Goal: Task Accomplishment & Management: Use online tool/utility

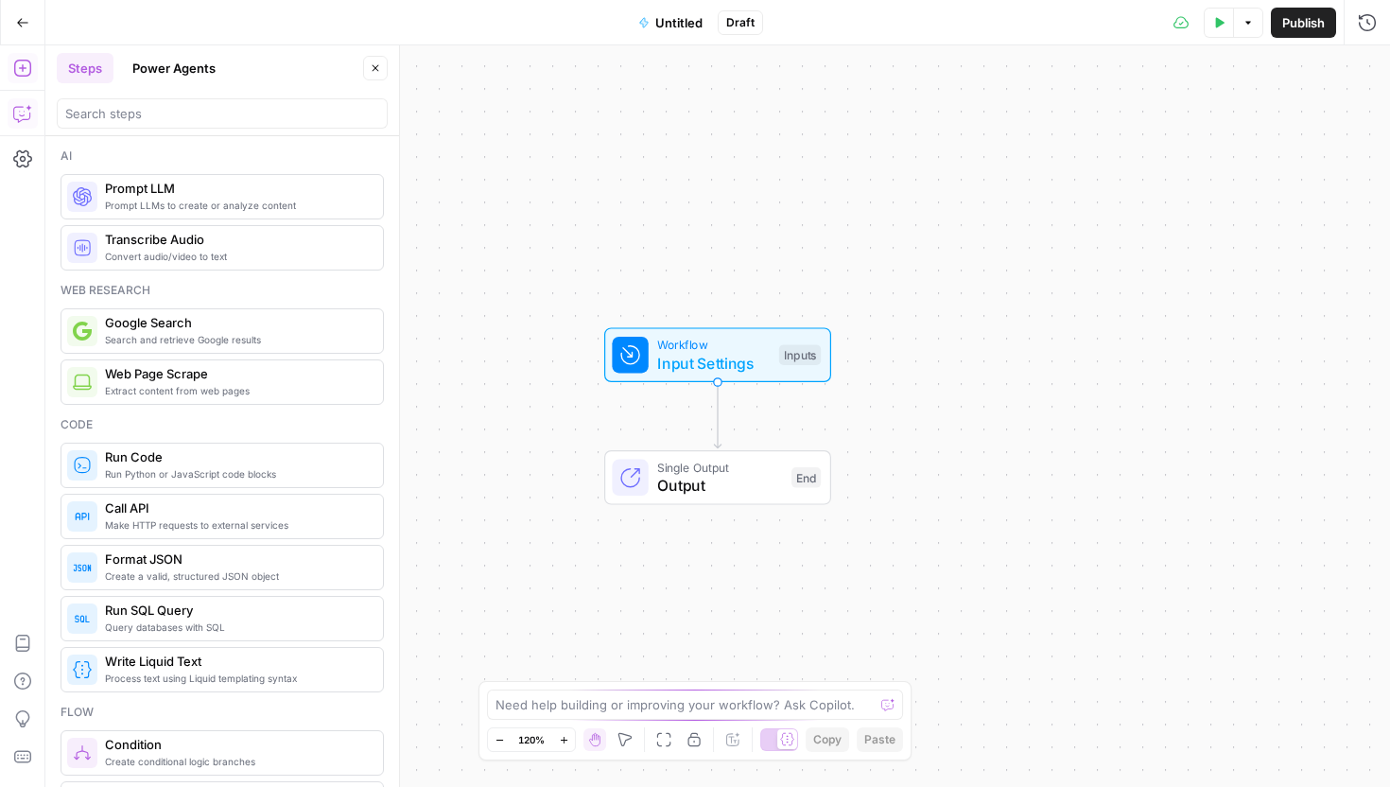
click at [24, 118] on icon "button" at bounding box center [22, 113] width 19 height 19
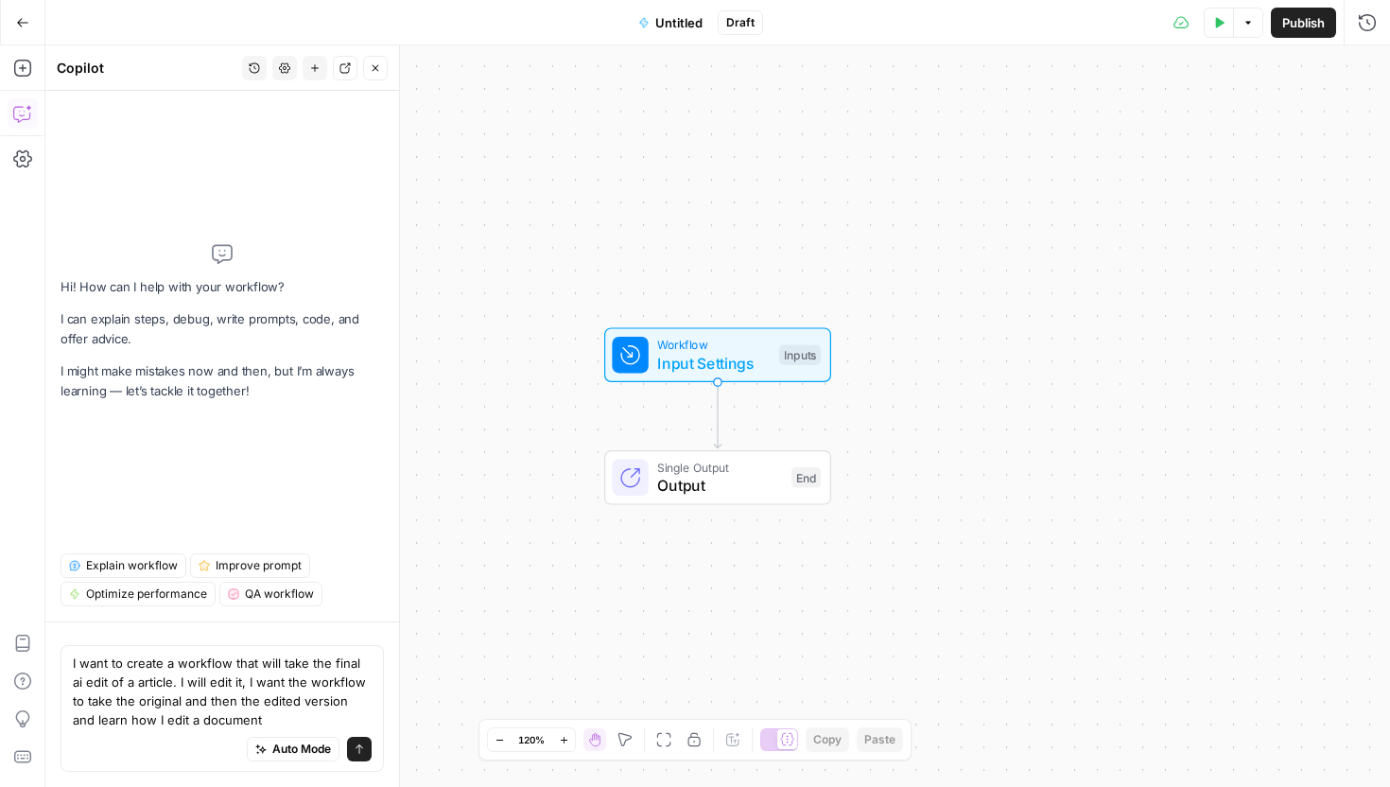
type textarea "I want to create a workflow that will take the final ai edit of a article. I wi…"
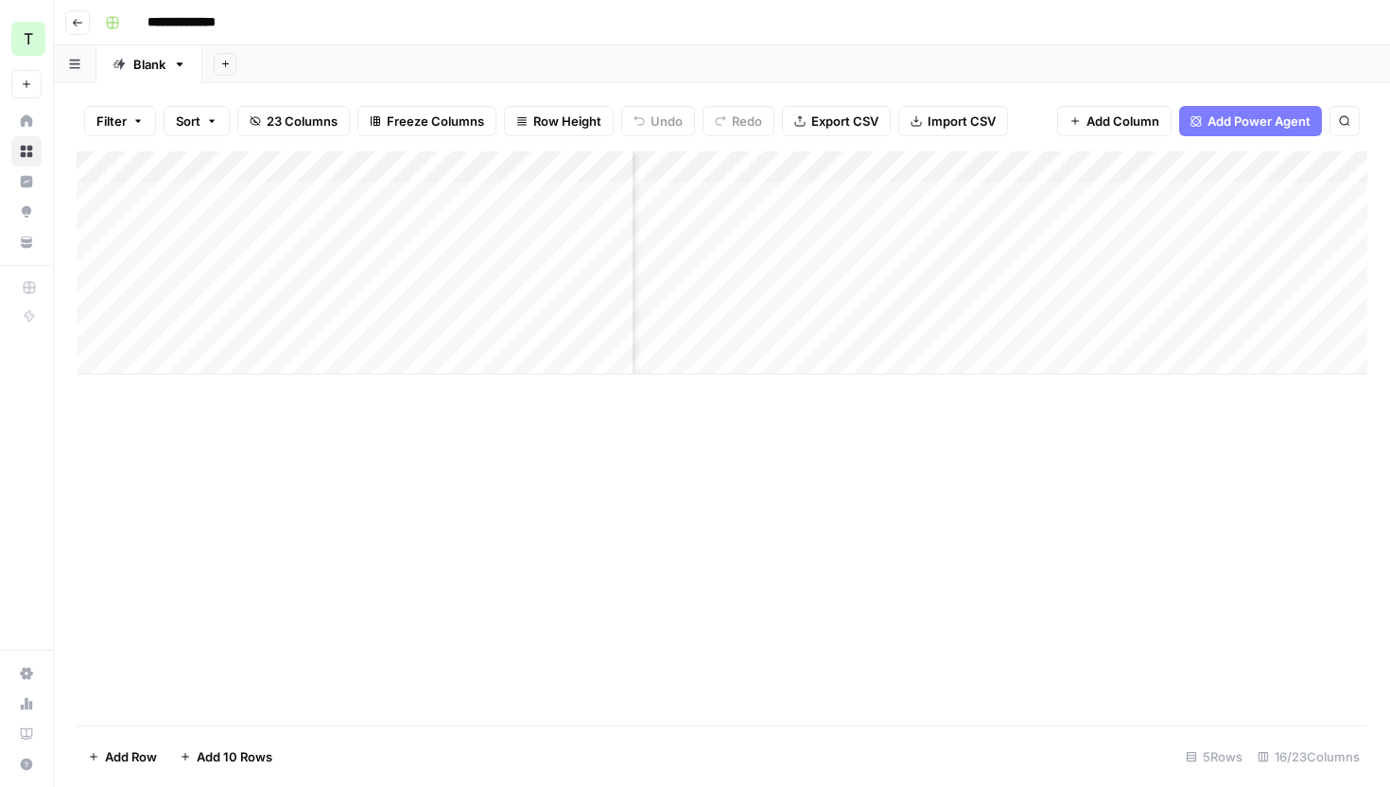
scroll to position [0, 2000]
click at [877, 264] on div "Add Column" at bounding box center [722, 262] width 1291 height 223
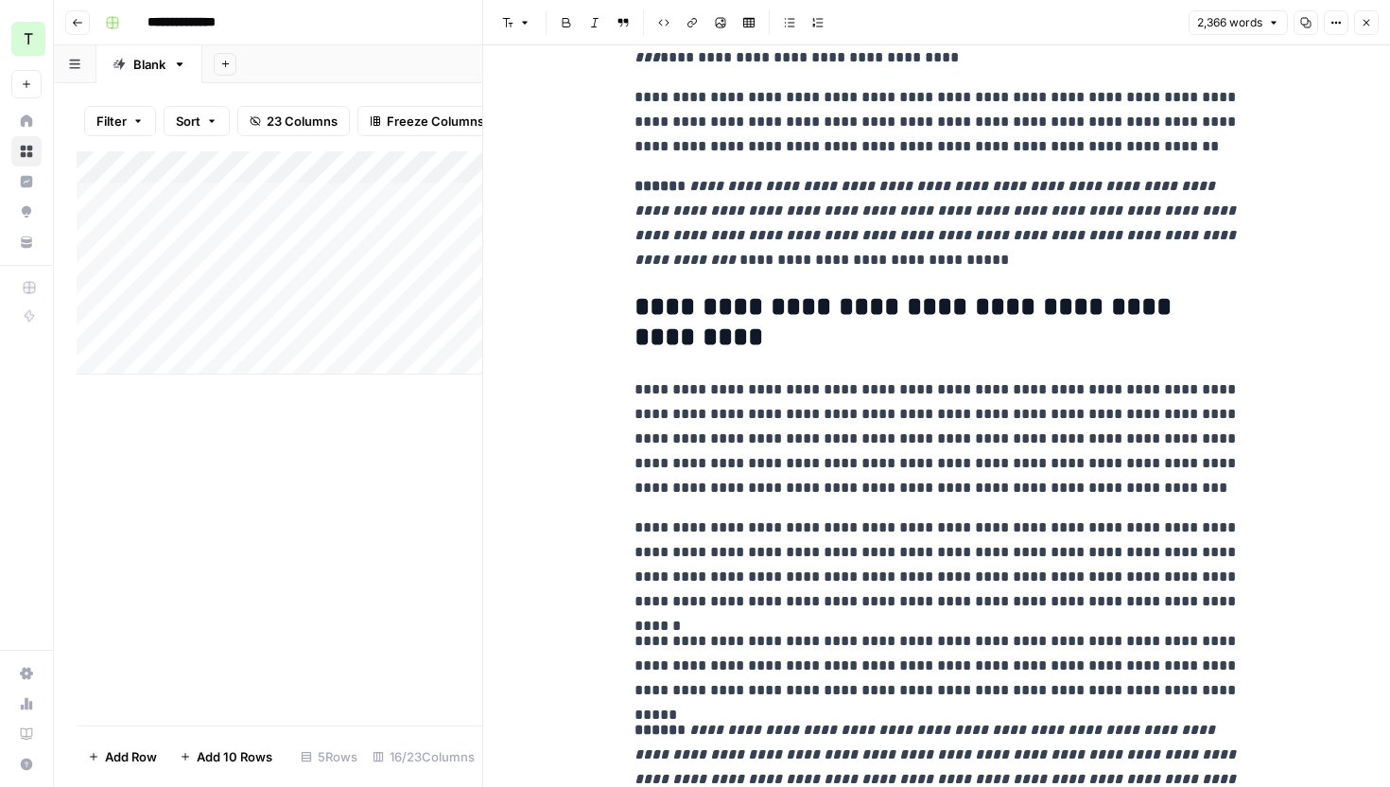
scroll to position [6651, 0]
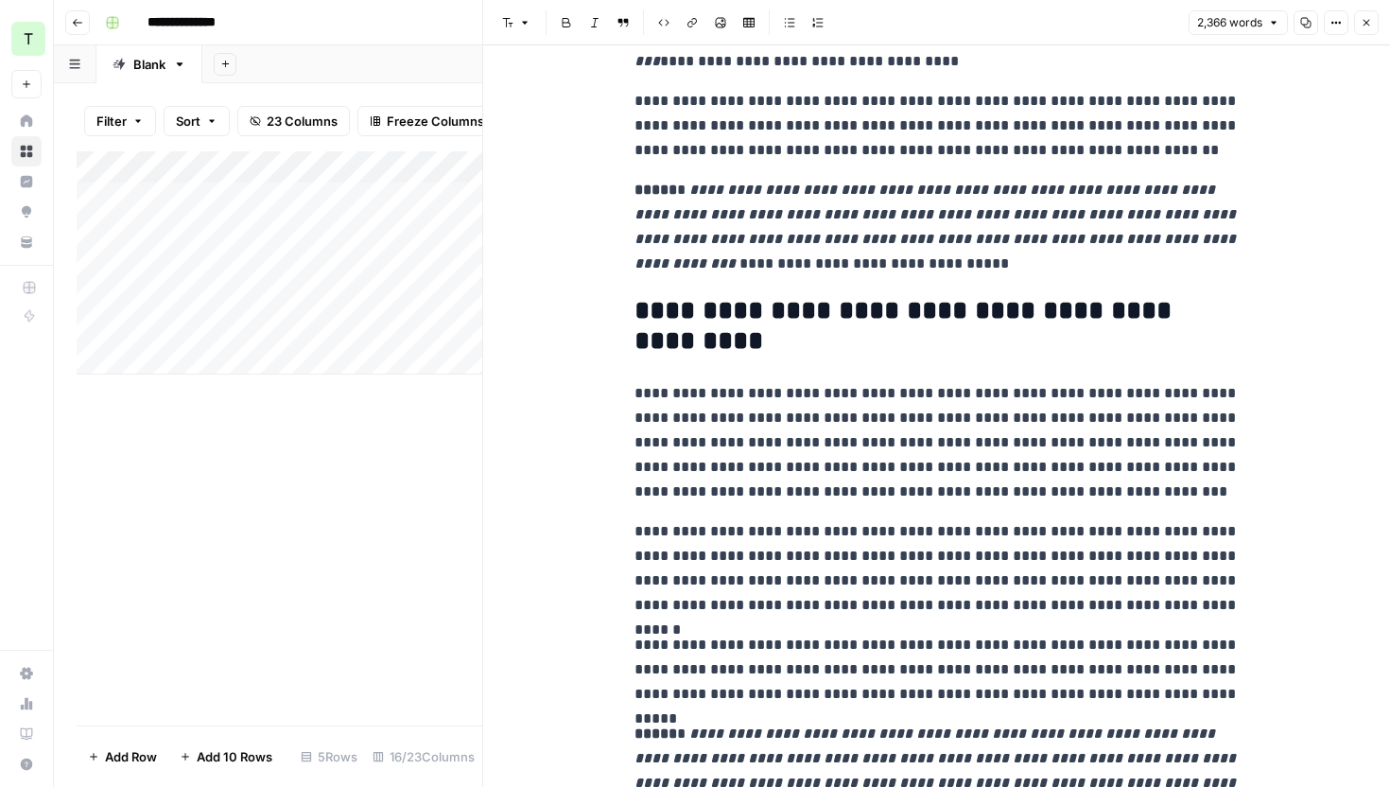
click at [904, 419] on p "**********" at bounding box center [937, 442] width 605 height 123
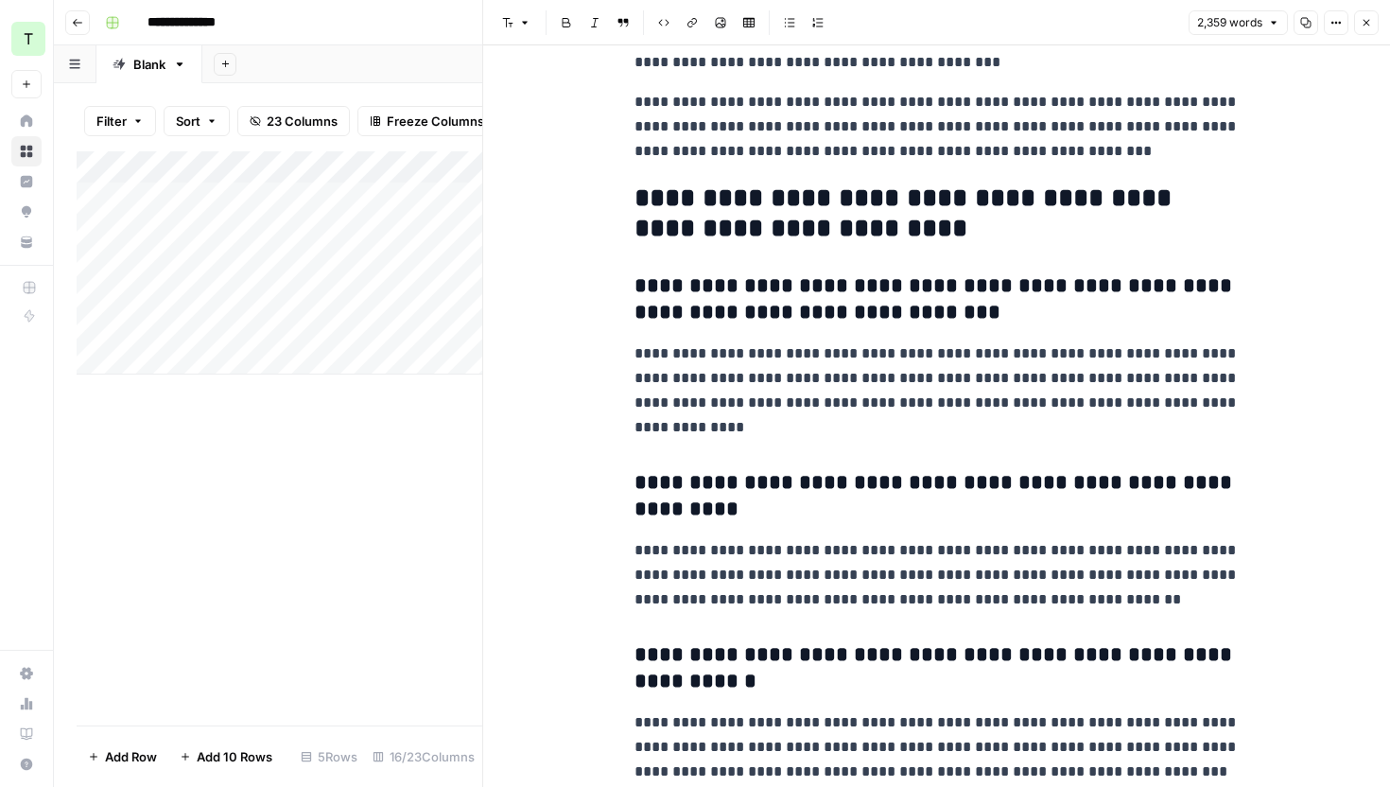
scroll to position [7733, 0]
